Goal: Obtain resource: Download file/media

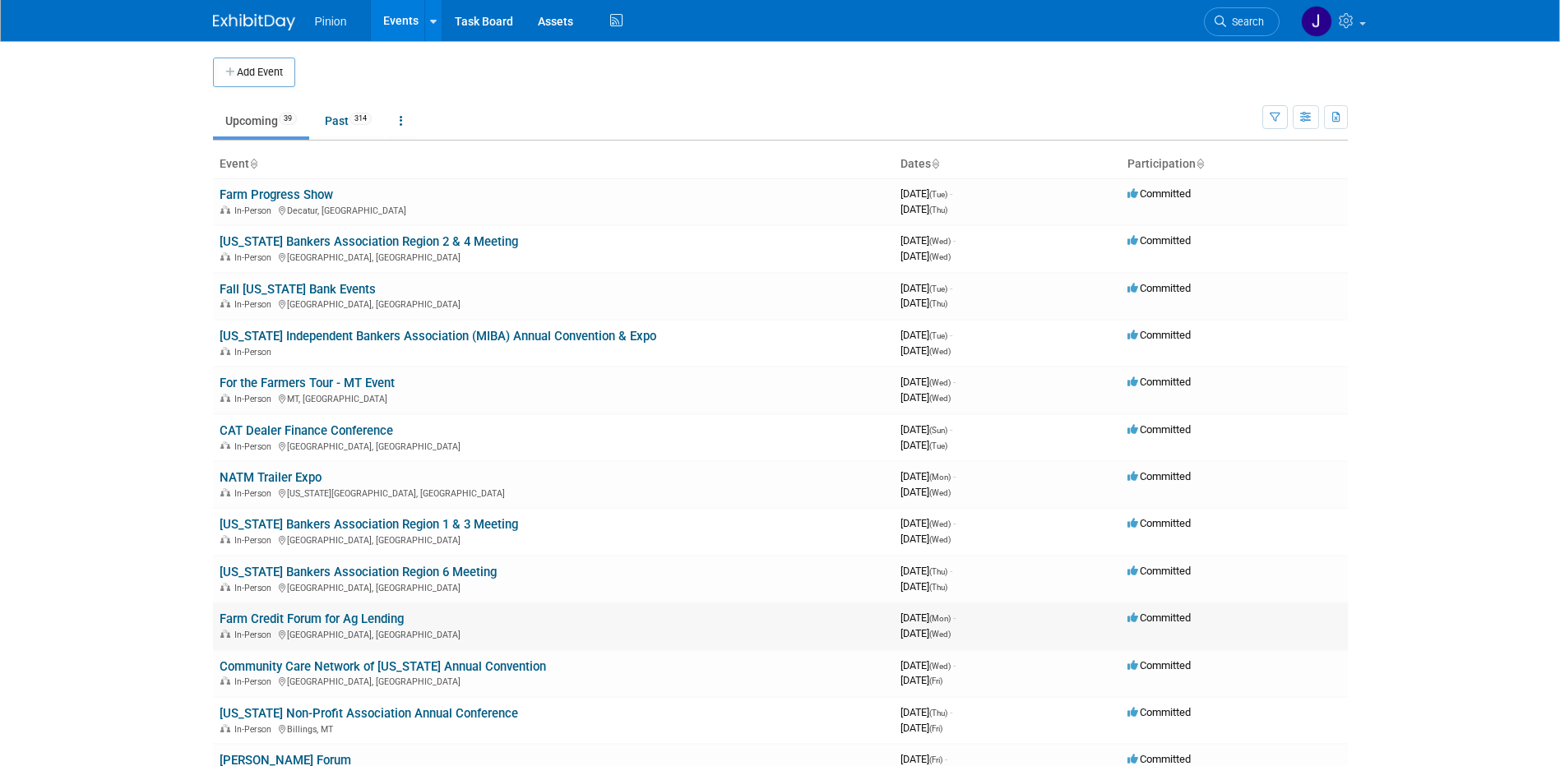
click at [276, 621] on link "Farm Credit Forum for Ag Lending" at bounding box center [312, 619] width 184 height 15
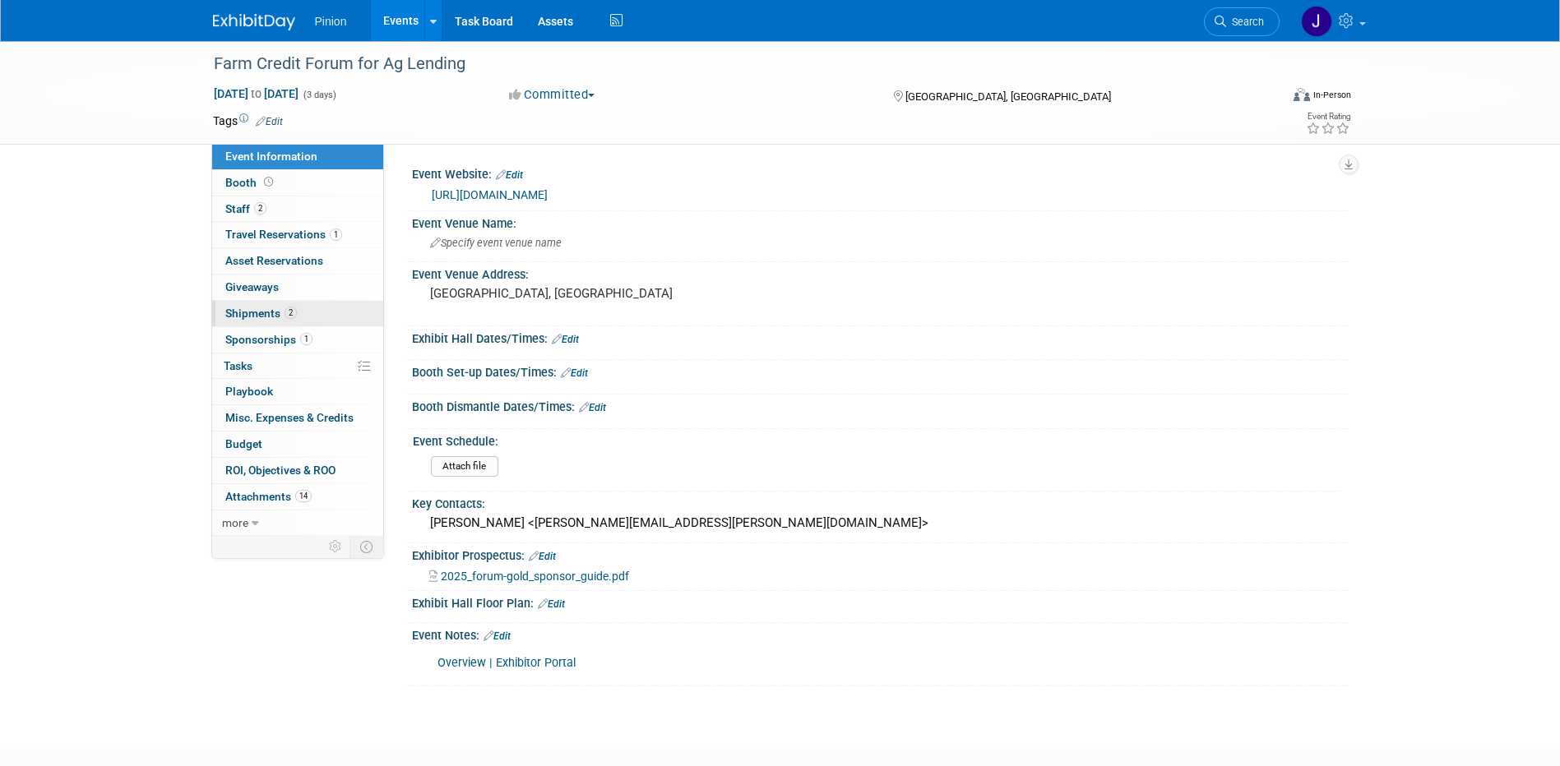
click at [273, 310] on span "Shipments 2" at bounding box center [261, 313] width 72 height 13
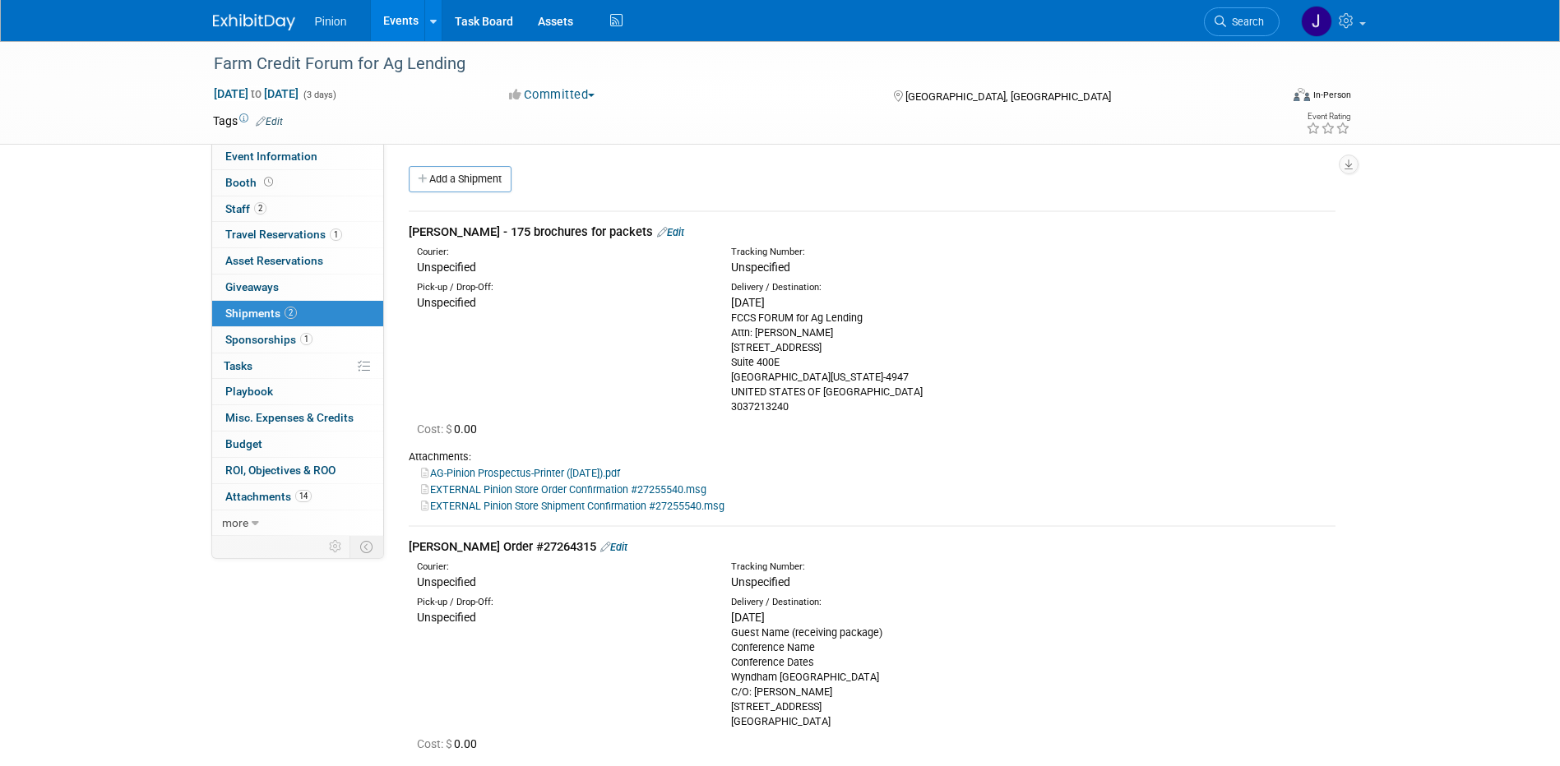
click at [262, 18] on img at bounding box center [254, 22] width 82 height 16
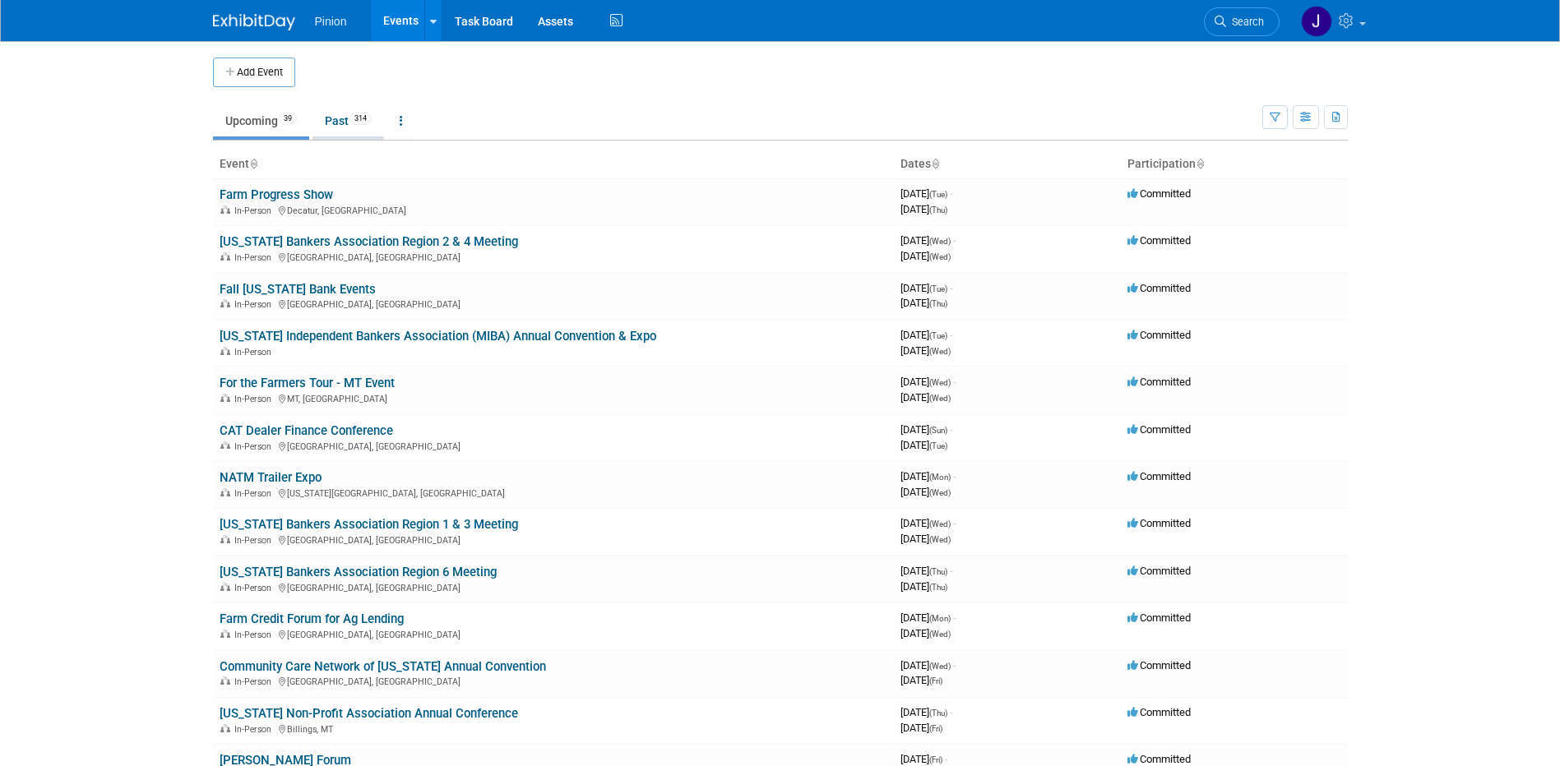
click at [345, 120] on link "Past 314" at bounding box center [349, 120] width 72 height 31
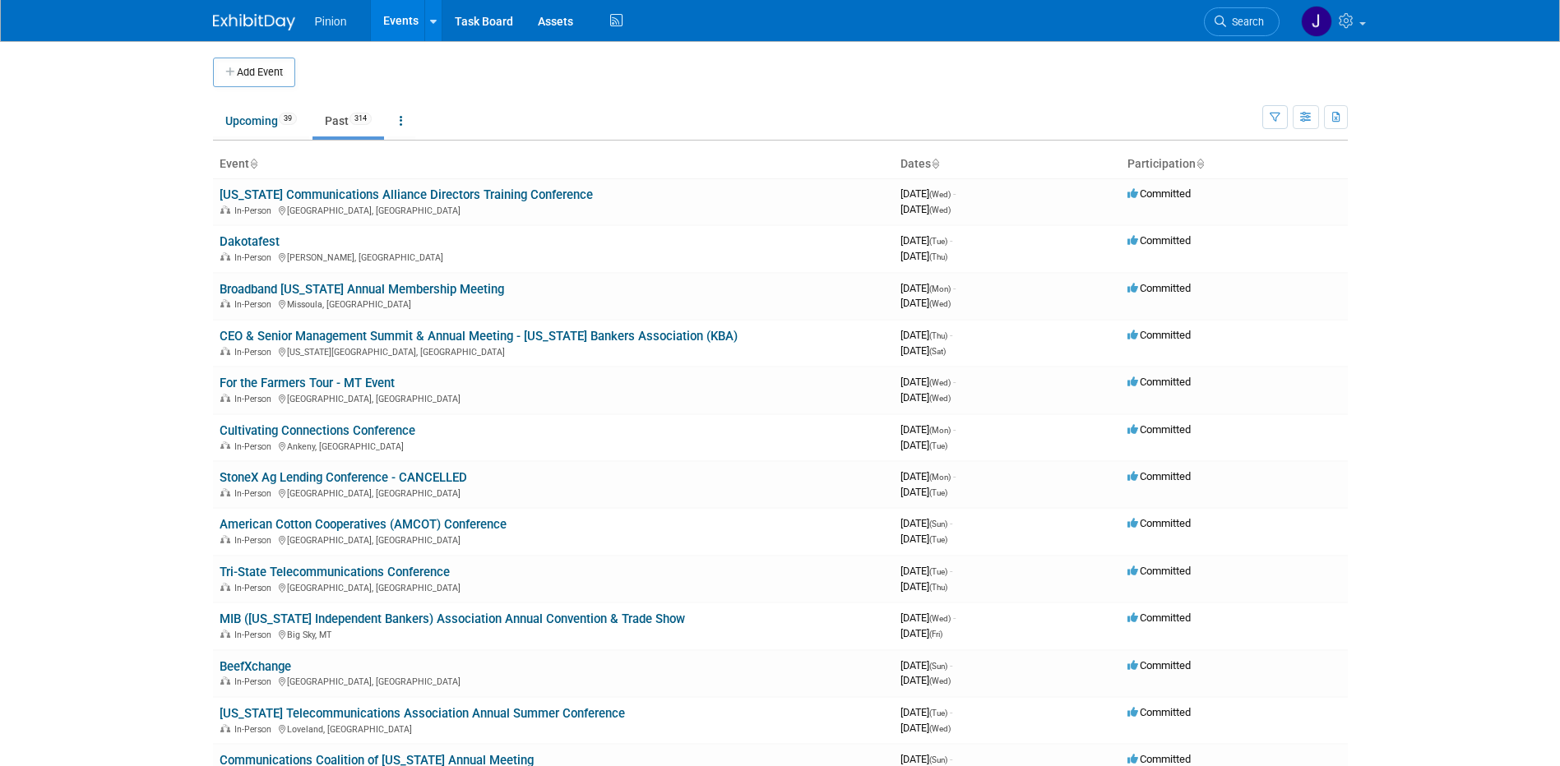
click at [253, 162] on icon at bounding box center [253, 165] width 8 height 11
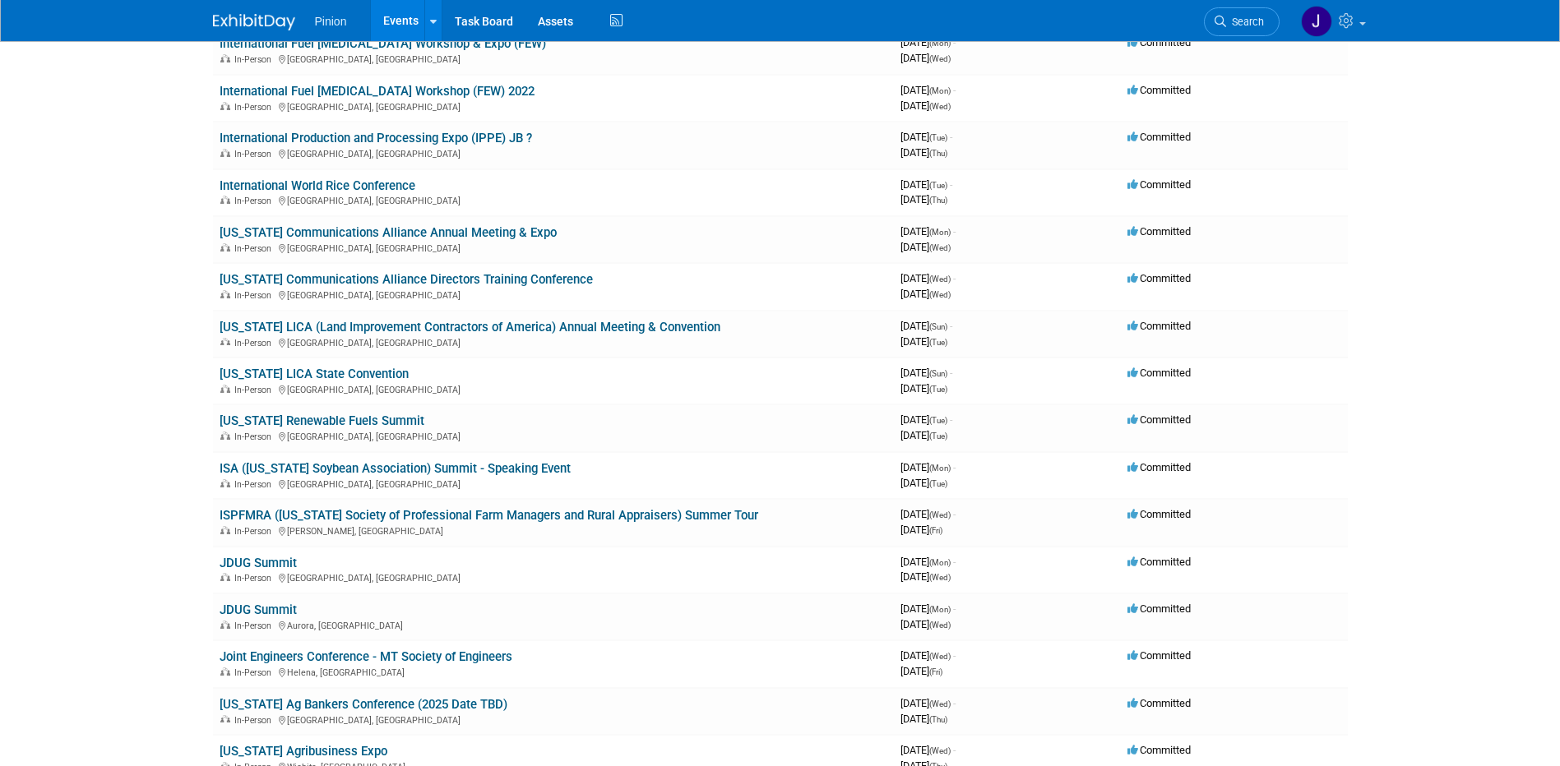
scroll to position [6712, 0]
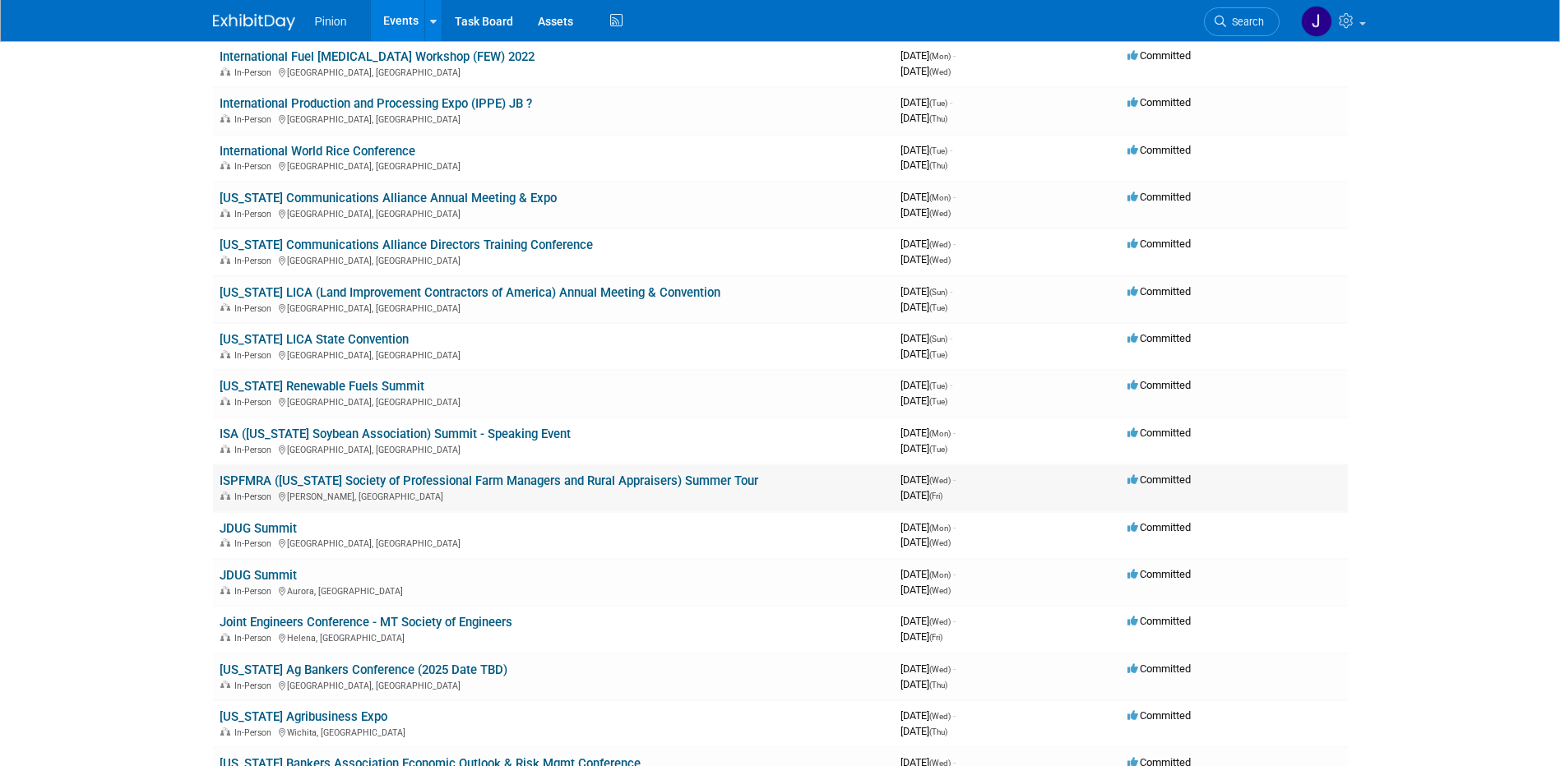
click at [478, 479] on link "ISPFMRA ([US_STATE] Society of Professional Farm Managers and Rural Appraisers)…" at bounding box center [489, 481] width 539 height 15
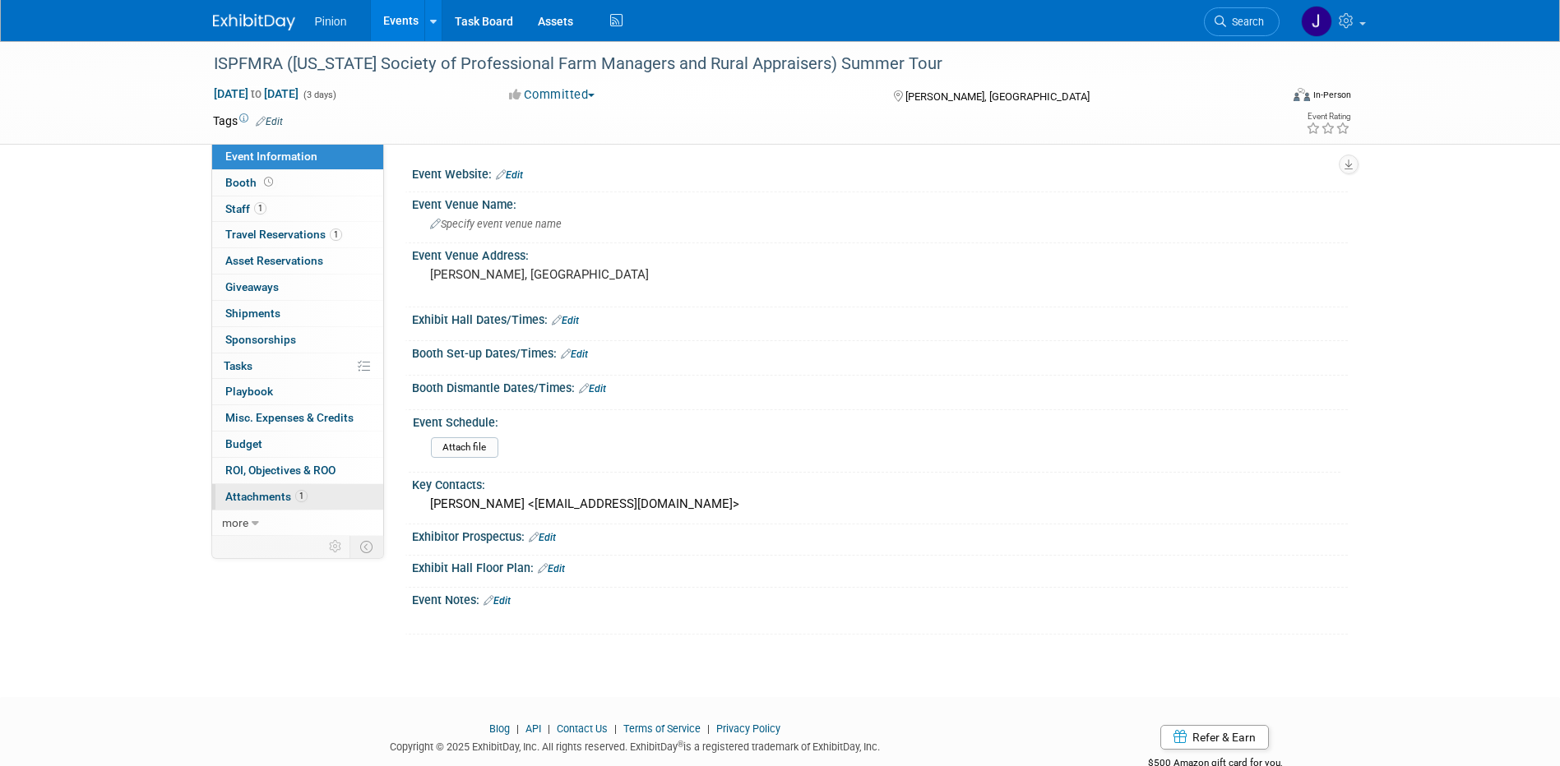
click at [279, 498] on span "Attachments 1" at bounding box center [266, 496] width 82 height 13
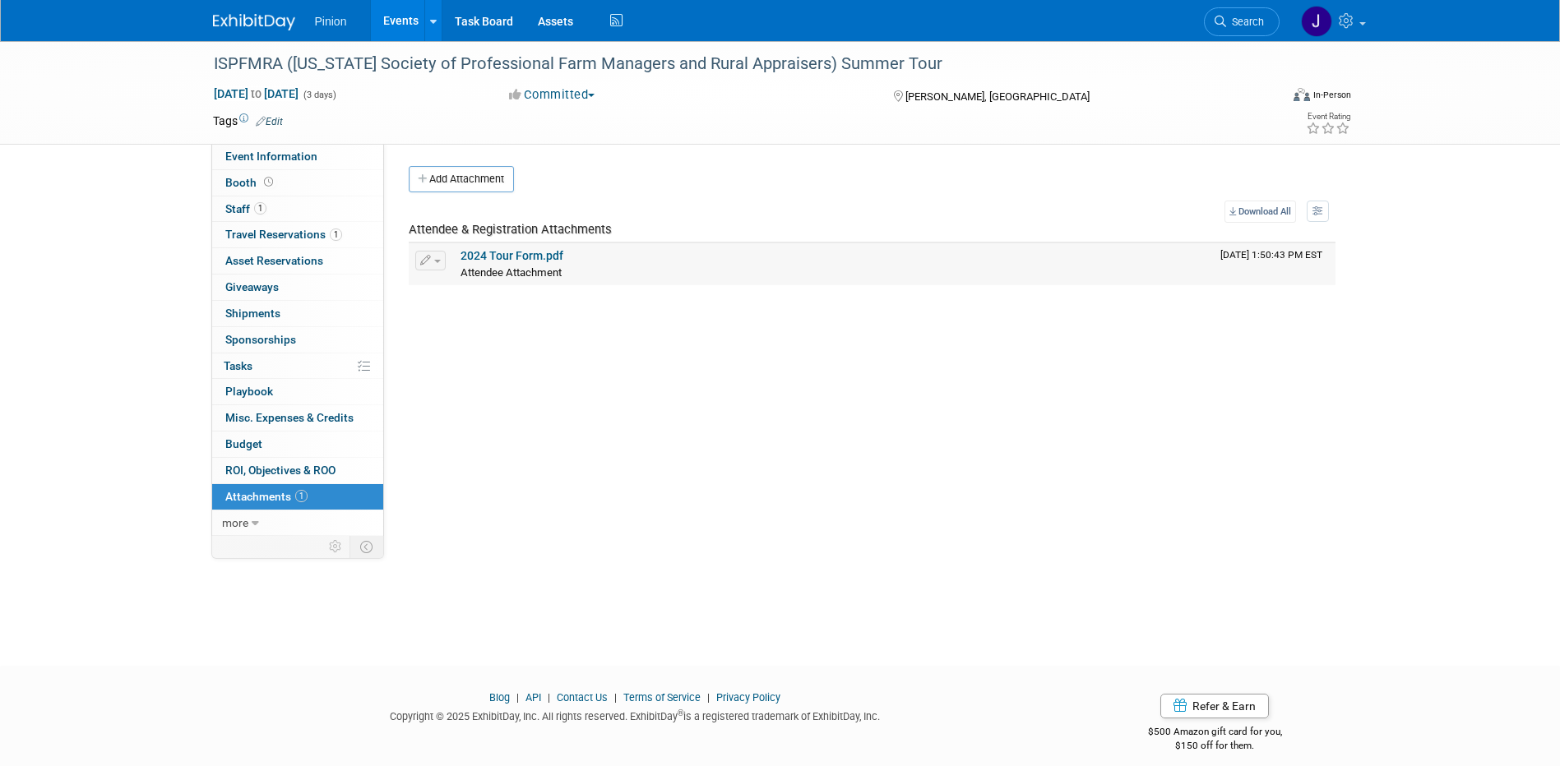
click at [493, 256] on link "2024 Tour Form.pdf" at bounding box center [512, 255] width 103 height 13
